Goal: Information Seeking & Learning: Learn about a topic

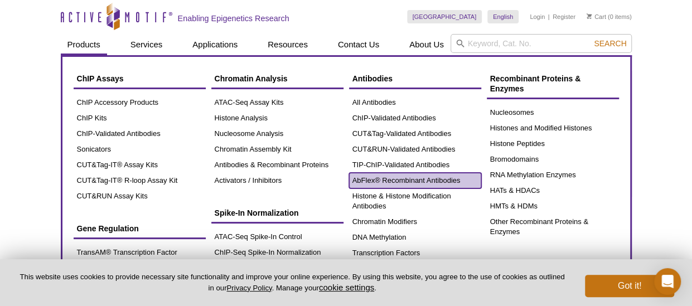
click at [416, 185] on link "AbFlex® Recombinant Antibodies" at bounding box center [415, 181] width 132 height 16
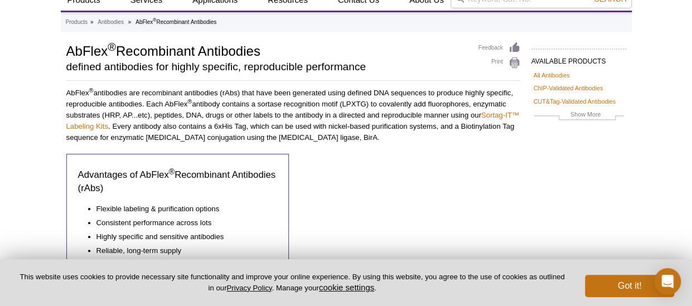
scroll to position [45, 0]
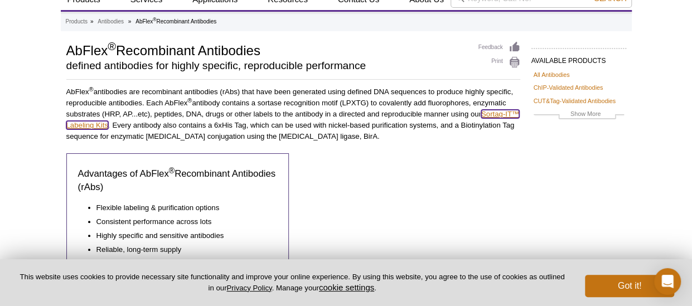
click at [115, 127] on link "Sortag-IT™ Labeling Kits" at bounding box center [292, 120] width 453 height 20
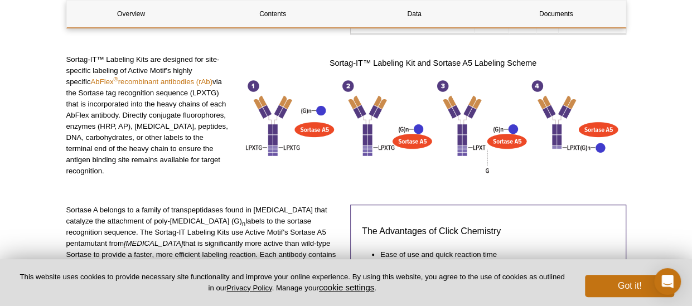
scroll to position [558, 0]
